Goal: Transaction & Acquisition: Book appointment/travel/reservation

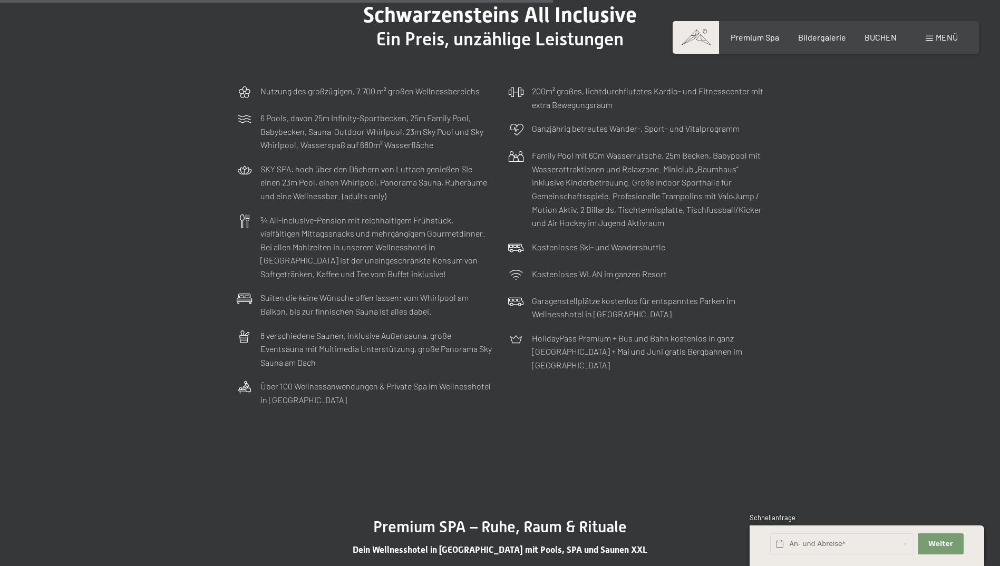
scroll to position [3359, 0]
click at [821, 38] on span "Bildergalerie" at bounding box center [822, 36] width 48 height 10
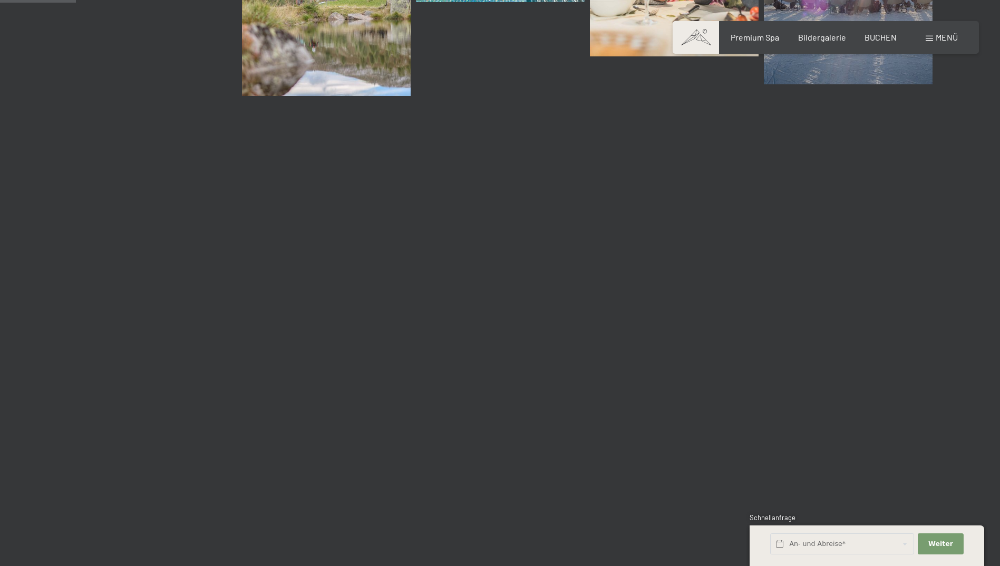
scroll to position [1016, 0]
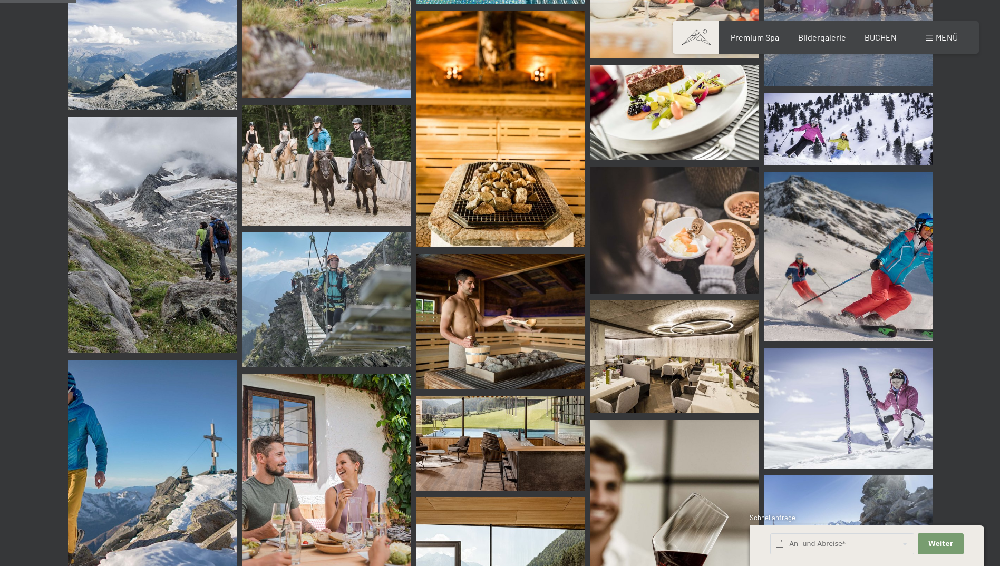
click at [867, 555] on div "An- und Abreise*" at bounding box center [843, 544] width 148 height 29
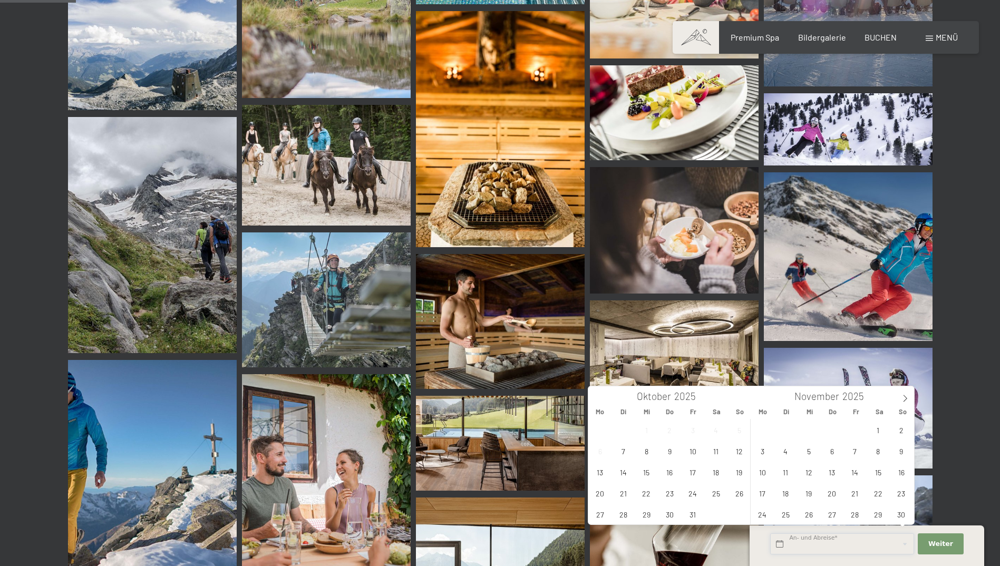
click at [852, 534] on input "text" at bounding box center [842, 544] width 144 height 22
click at [738, 451] on span "12" at bounding box center [739, 451] width 21 height 21
click at [665, 479] on span "16" at bounding box center [669, 472] width 21 height 21
type input "So. 12.10.2025 - Do. 16.10.2025"
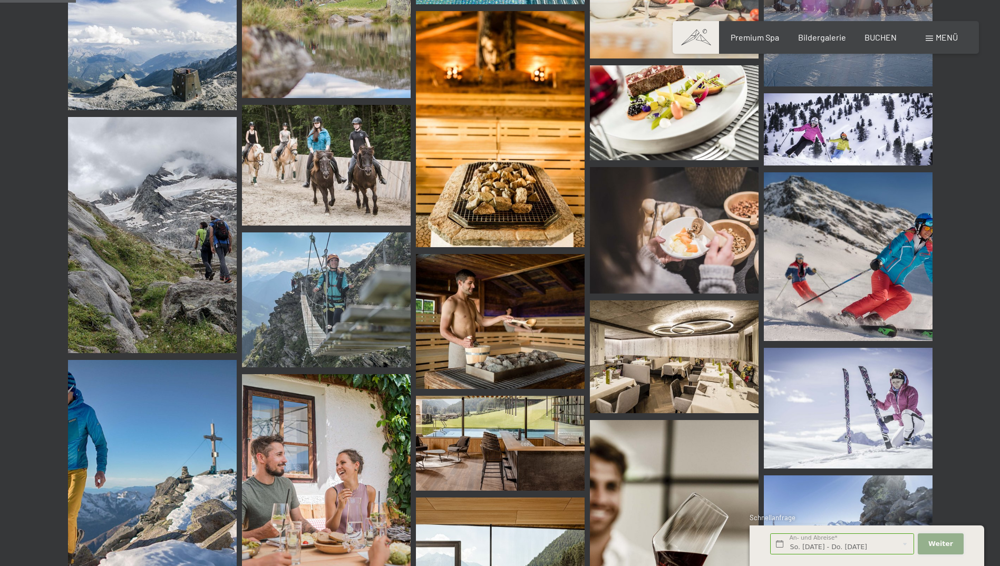
click at [948, 547] on span "Weiter" at bounding box center [940, 543] width 25 height 9
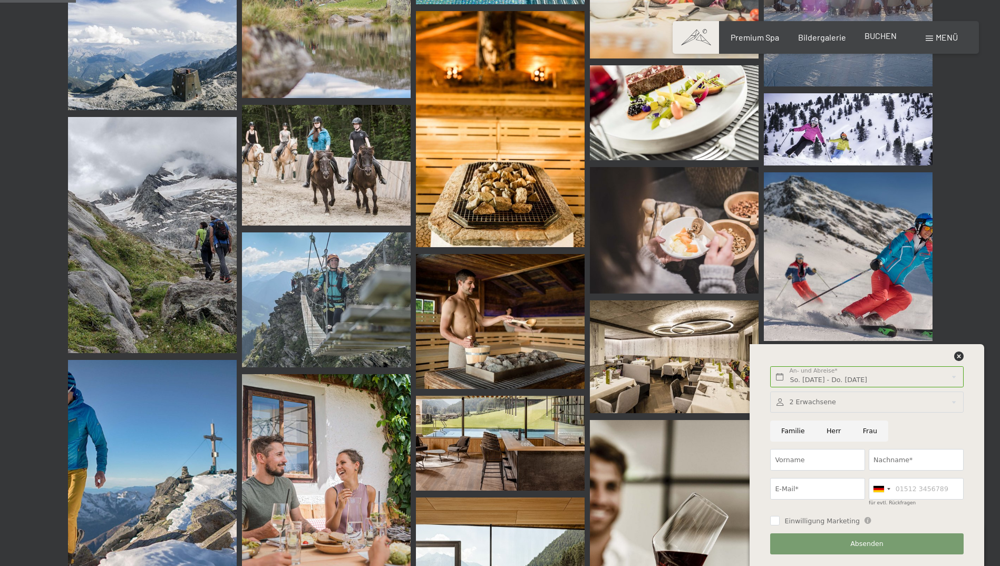
click at [881, 38] on span "BUCHEN" at bounding box center [881, 36] width 32 height 10
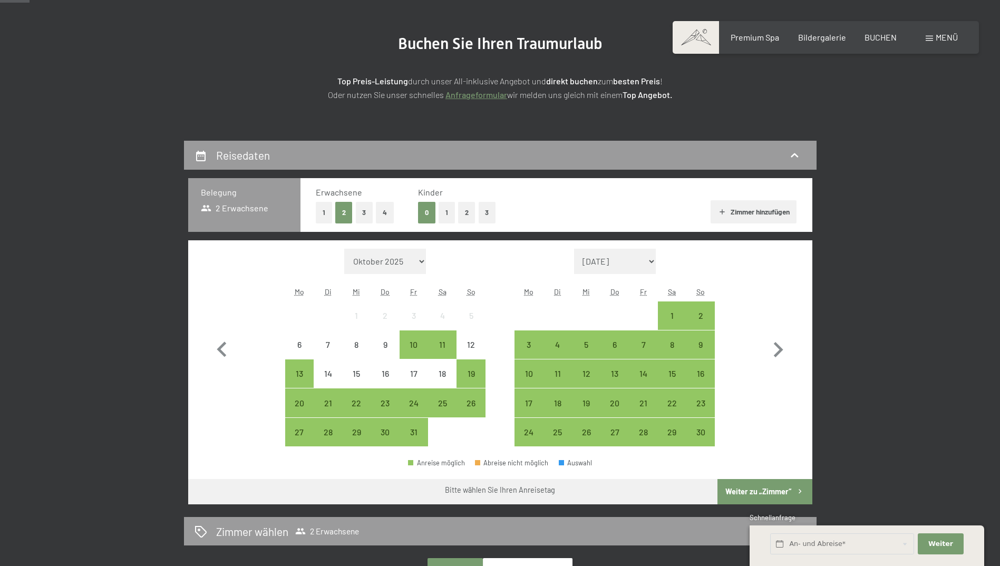
scroll to position [115, 0]
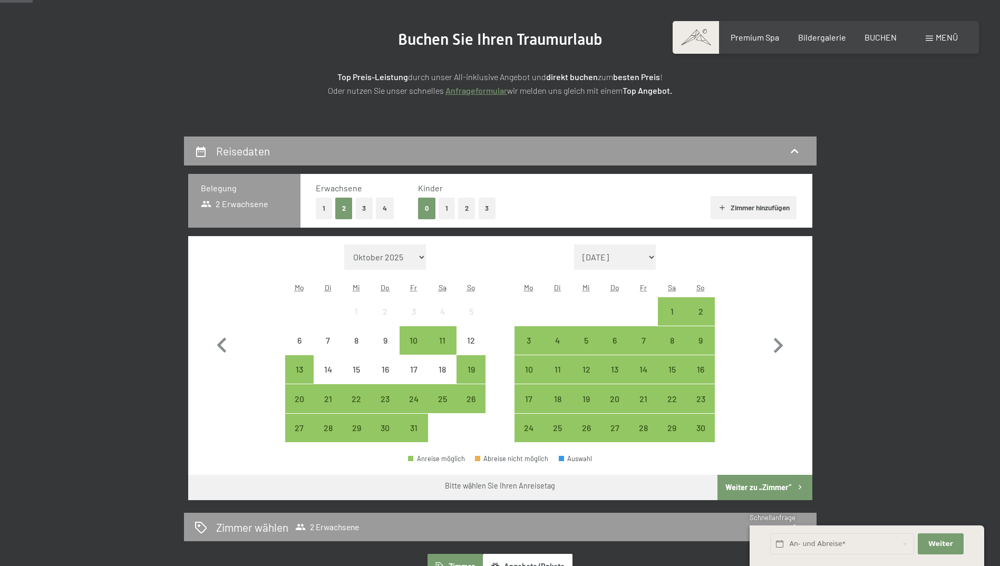
click at [466, 206] on button "2" at bounding box center [466, 209] width 17 height 22
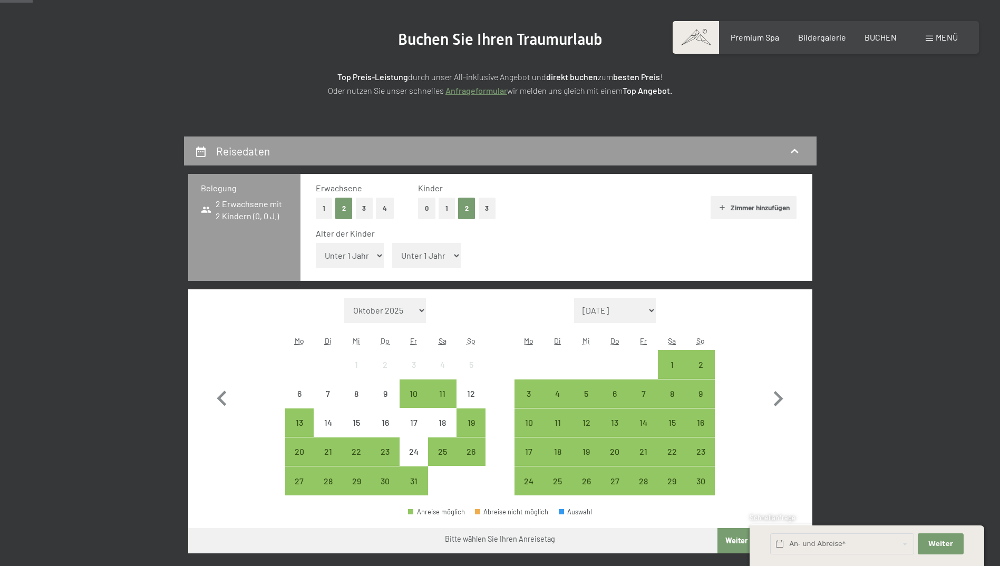
click at [365, 261] on select "Unter 1 Jahr 1 Jahr 2 Jahre 3 Jahre 4 Jahre 5 Jahre 6 Jahre 7 Jahre 8 Jahre 9 J…" at bounding box center [350, 255] width 69 height 25
select select "8"
click at [316, 243] on select "Unter 1 Jahr 1 Jahr 2 Jahre 3 Jahre 4 Jahre 5 Jahre 6 Jahre 7 Jahre 8 Jahre 9 J…" at bounding box center [350, 255] width 69 height 25
click at [425, 259] on select "Unter 1 Jahr 1 Jahr 2 Jahre 3 Jahre 4 Jahre 5 Jahre 6 Jahre 7 Jahre 8 Jahre 9 J…" at bounding box center [426, 255] width 69 height 25
select select "4"
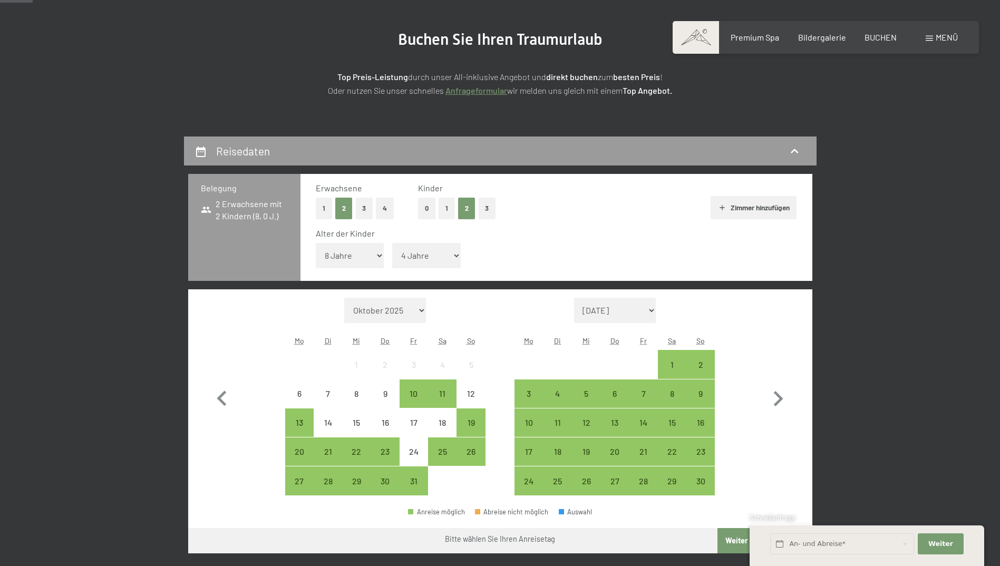
click at [392, 243] on select "Unter 1 Jahr 1 Jahr 2 Jahre 3 Jahre 4 Jahre 5 Jahre 6 Jahre 7 Jahre 8 Jahre 9 J…" at bounding box center [426, 255] width 69 height 25
click at [447, 391] on div "11" at bounding box center [442, 403] width 26 height 26
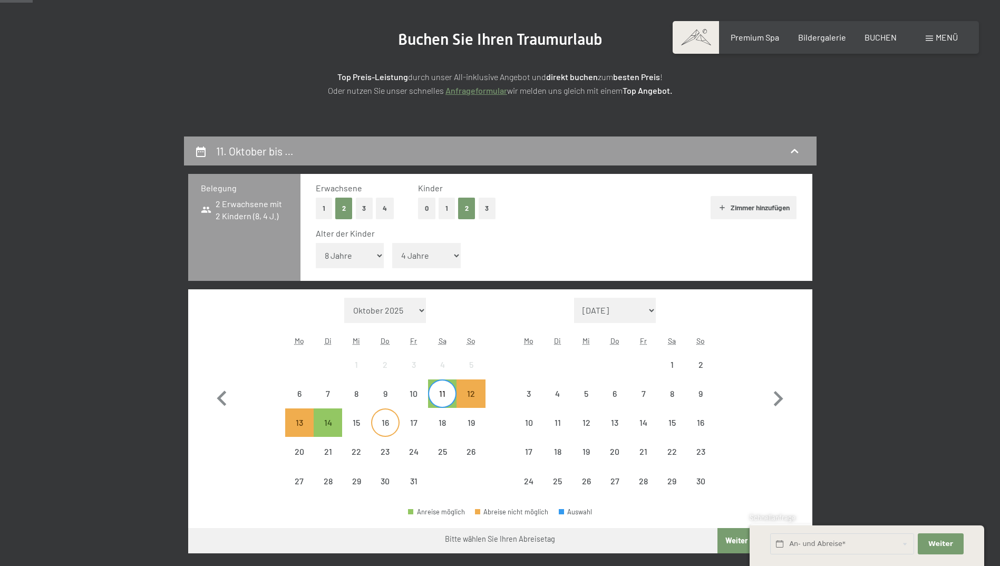
click at [387, 426] on div "16" at bounding box center [385, 432] width 26 height 26
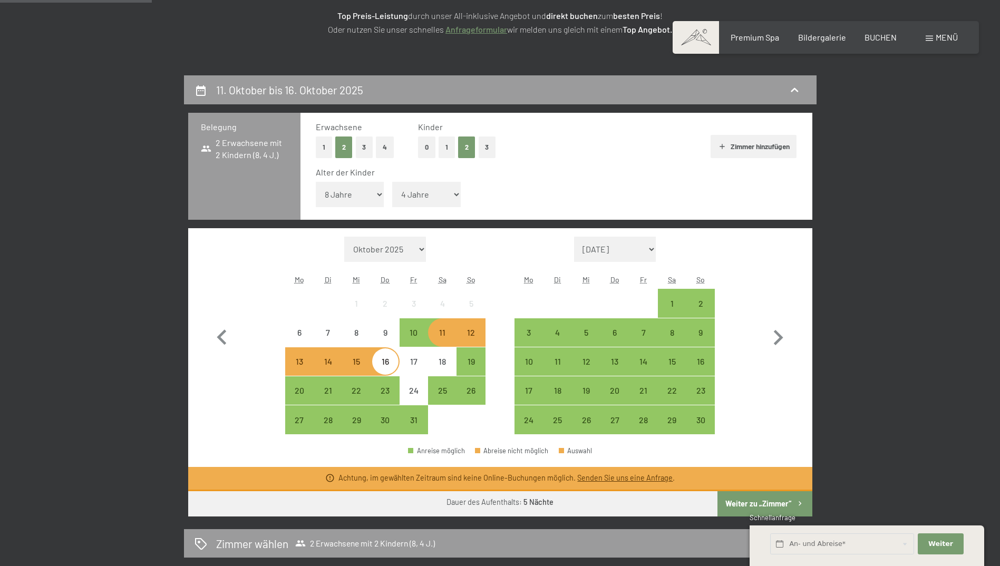
scroll to position [177, 0]
